Goal: Browse casually: Explore the website without a specific task or goal

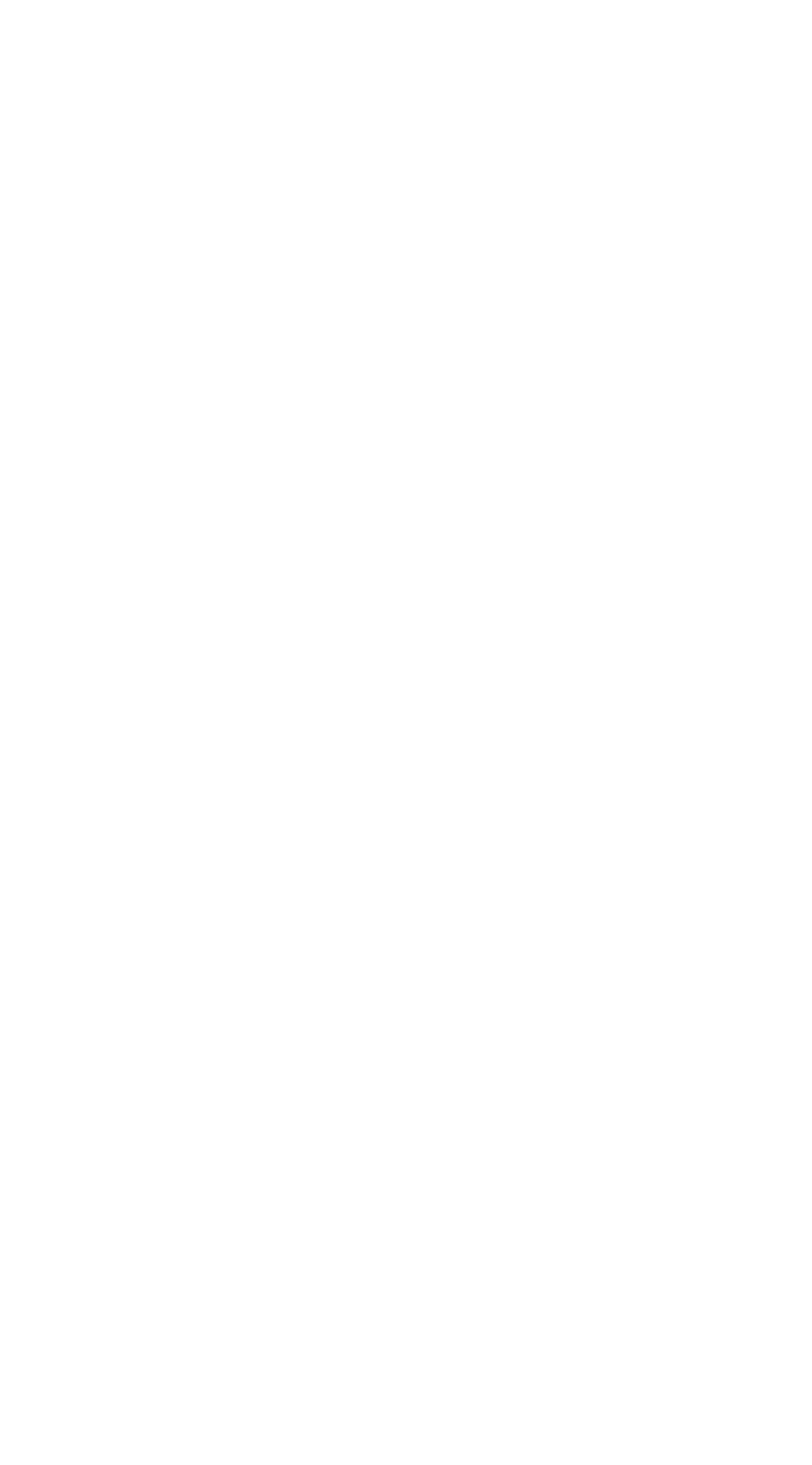
select select "INR"
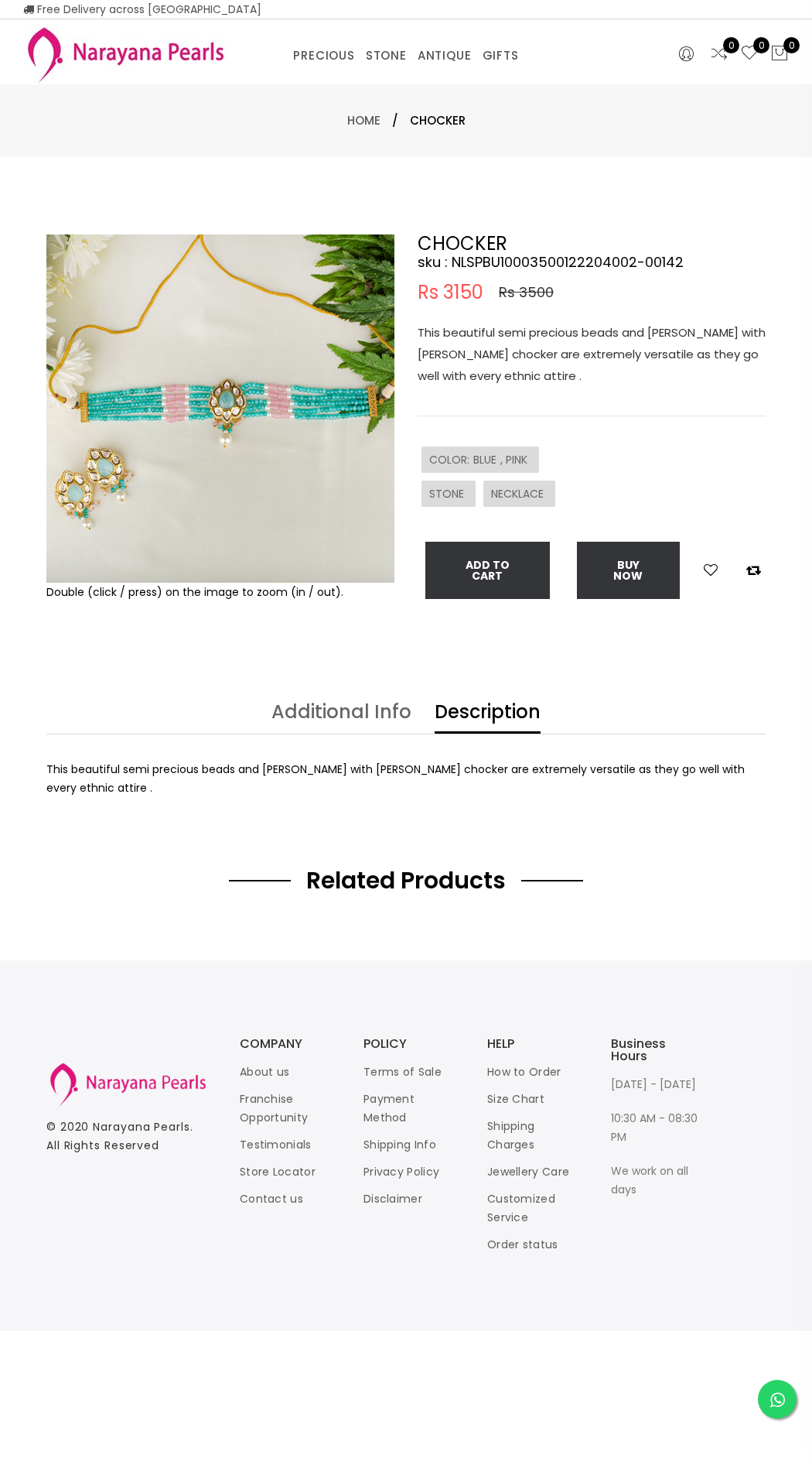
select select "INR"
